Goal: Information Seeking & Learning: Learn about a topic

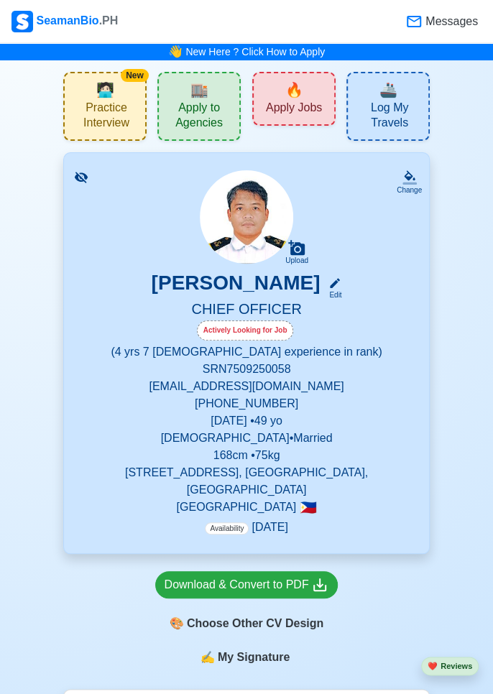
click at [295, 88] on span "🔥" at bounding box center [294, 90] width 18 height 22
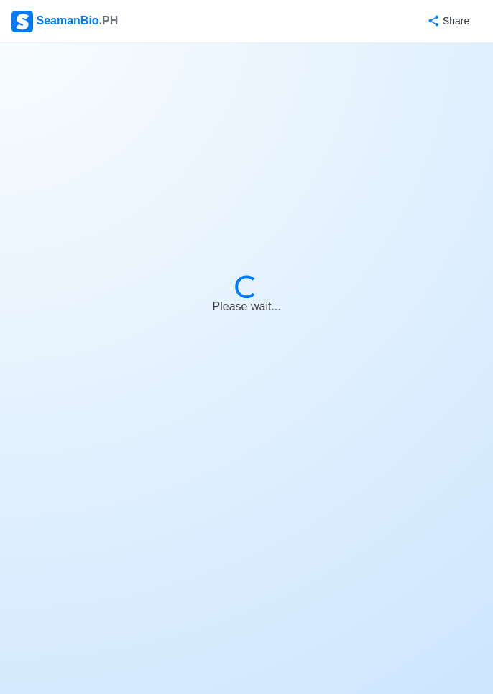
select select "Chief Officer"
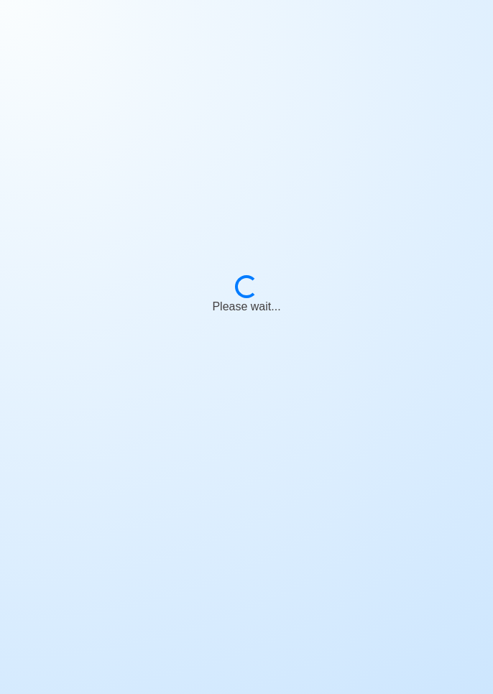
scroll to position [69, 0]
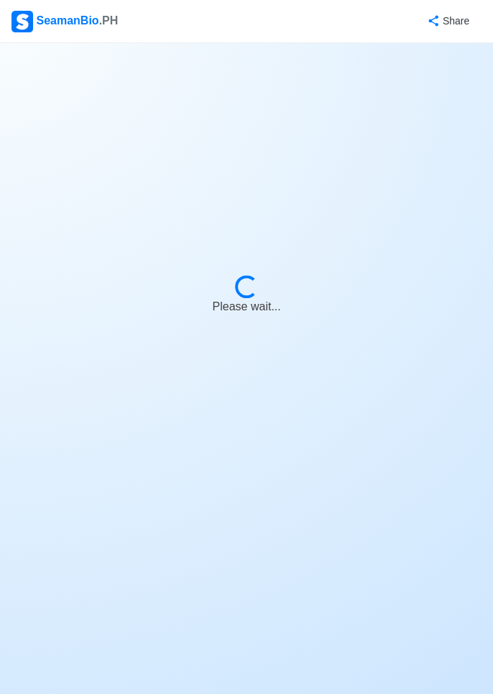
select select "Chief Officer"
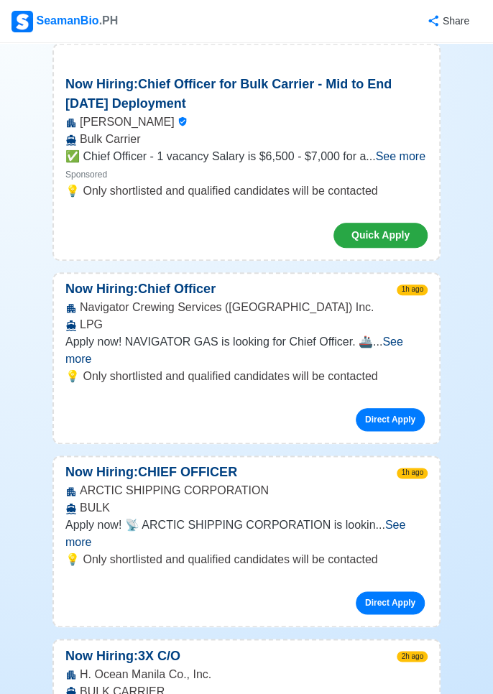
scroll to position [223, 0]
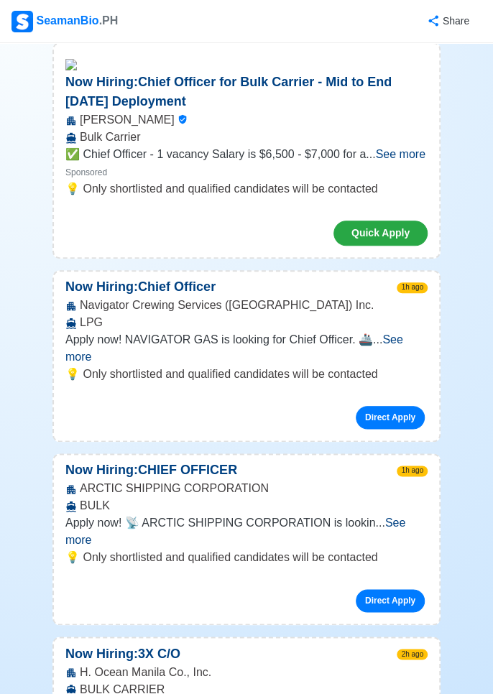
click at [401, 517] on span "See more" at bounding box center [235, 531] width 340 height 29
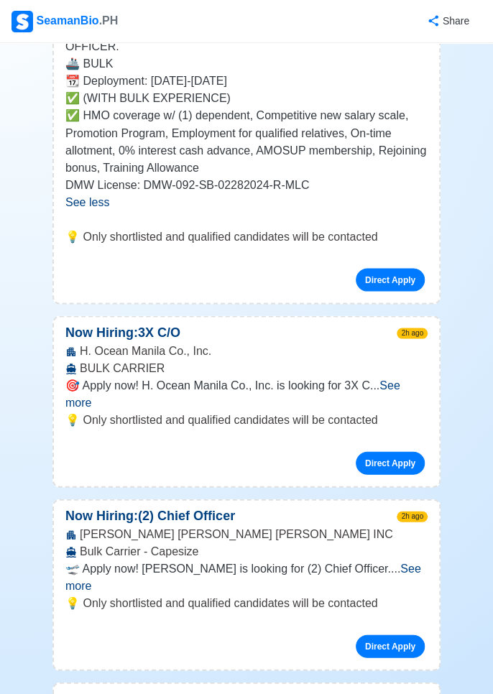
scroll to position [737, 0]
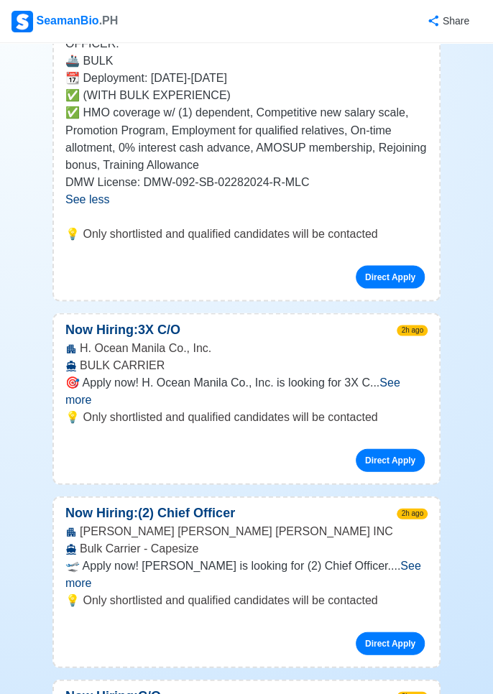
click at [400, 376] on span "See more" at bounding box center [232, 390] width 335 height 29
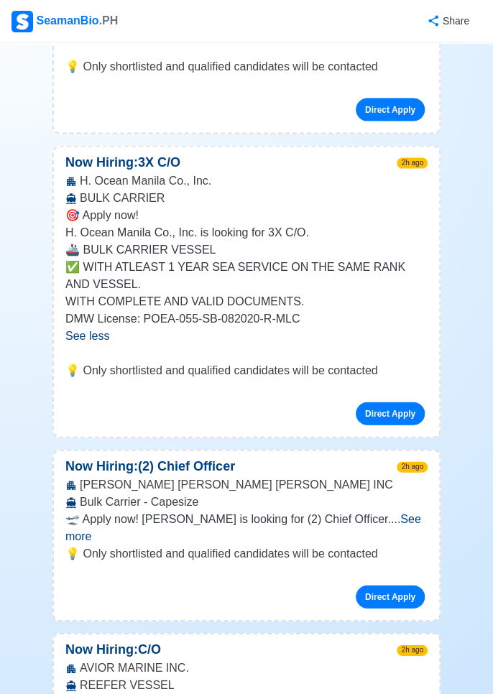
scroll to position [904, 0]
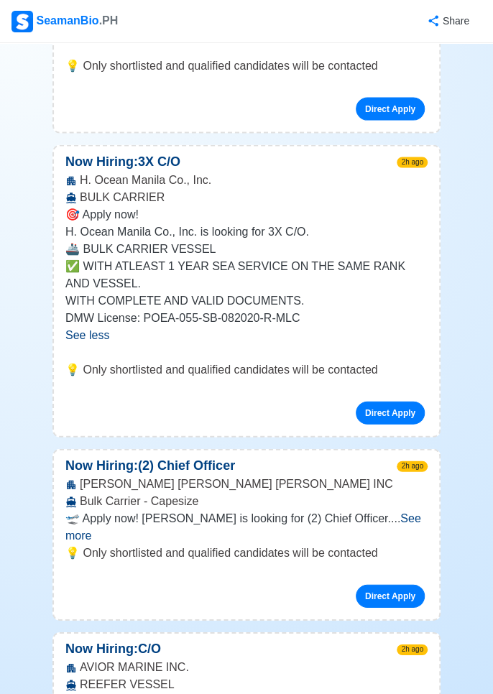
click at [397, 512] on span "See more" at bounding box center [243, 526] width 356 height 29
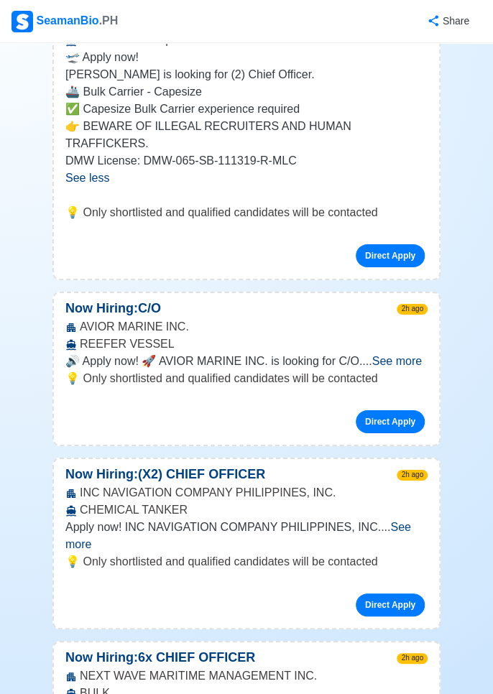
scroll to position [1376, 0]
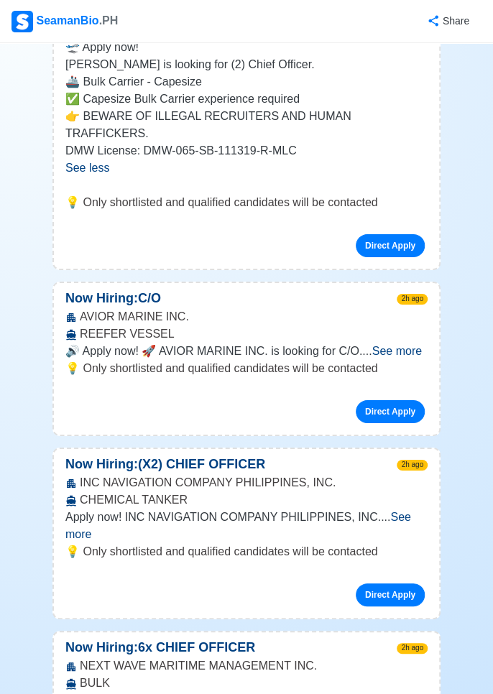
click at [403, 345] on span "See more" at bounding box center [397, 351] width 50 height 12
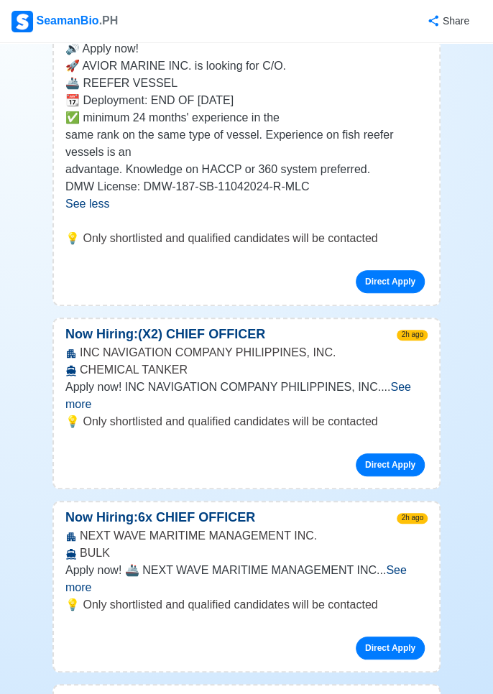
scroll to position [1694, 0]
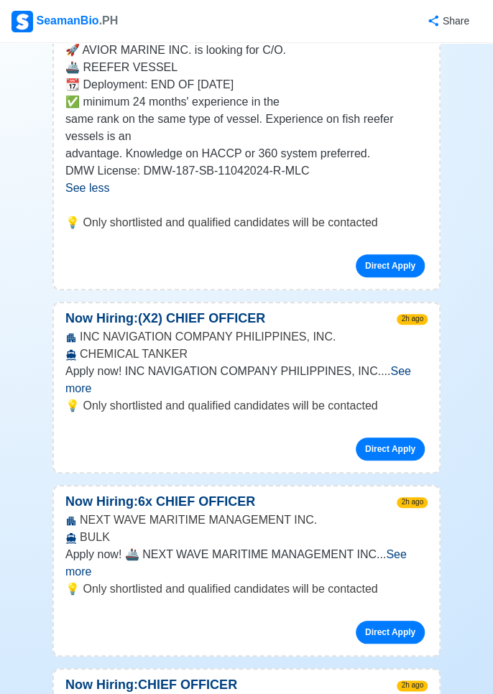
click at [407, 548] on span "See more" at bounding box center [235, 562] width 341 height 29
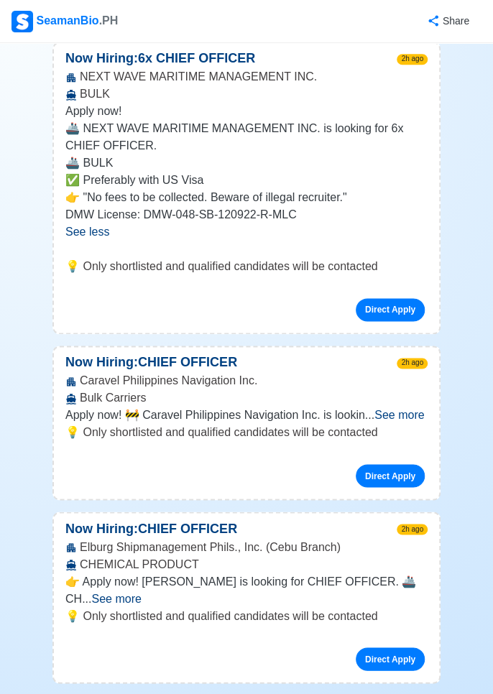
scroll to position [2144, 0]
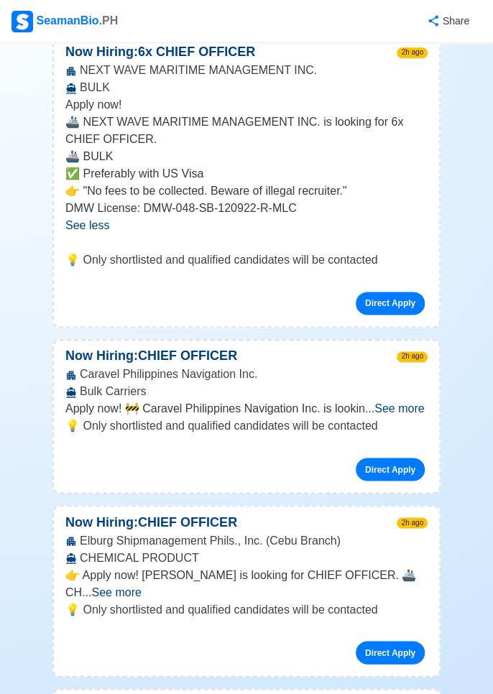
click at [404, 402] on span "See more" at bounding box center [399, 408] width 50 height 12
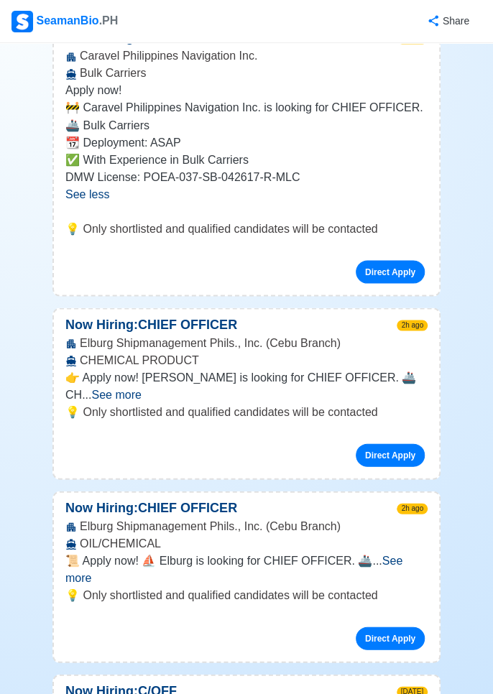
scroll to position [2466, 0]
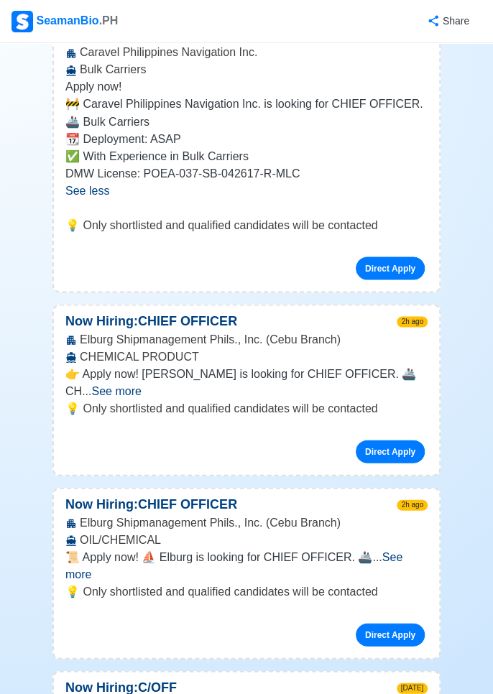
click at [141, 384] on span "See more" at bounding box center [116, 390] width 50 height 12
